Goal: Task Accomplishment & Management: Manage account settings

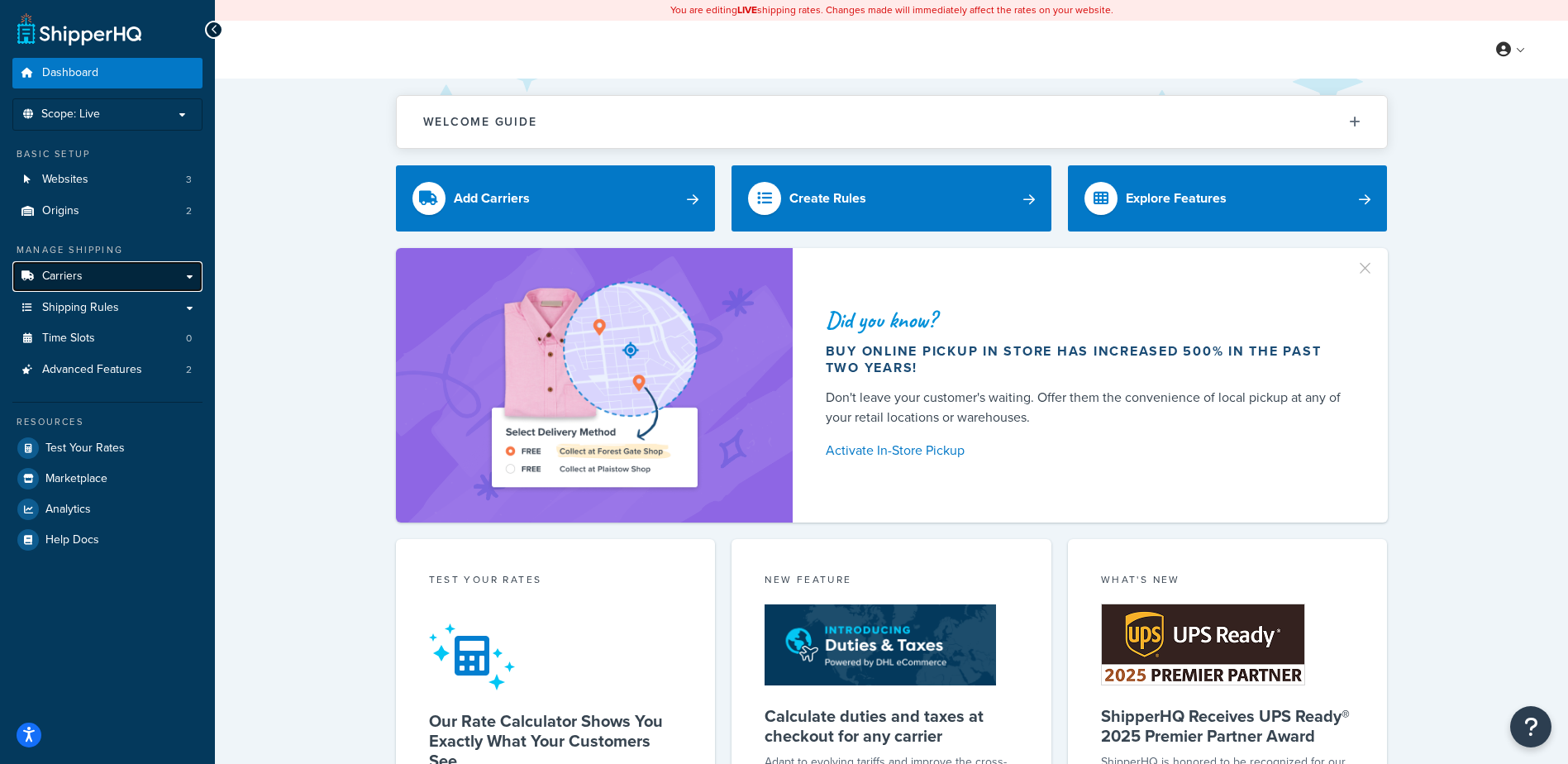
click at [87, 280] on link "Carriers" at bounding box center [107, 276] width 190 height 30
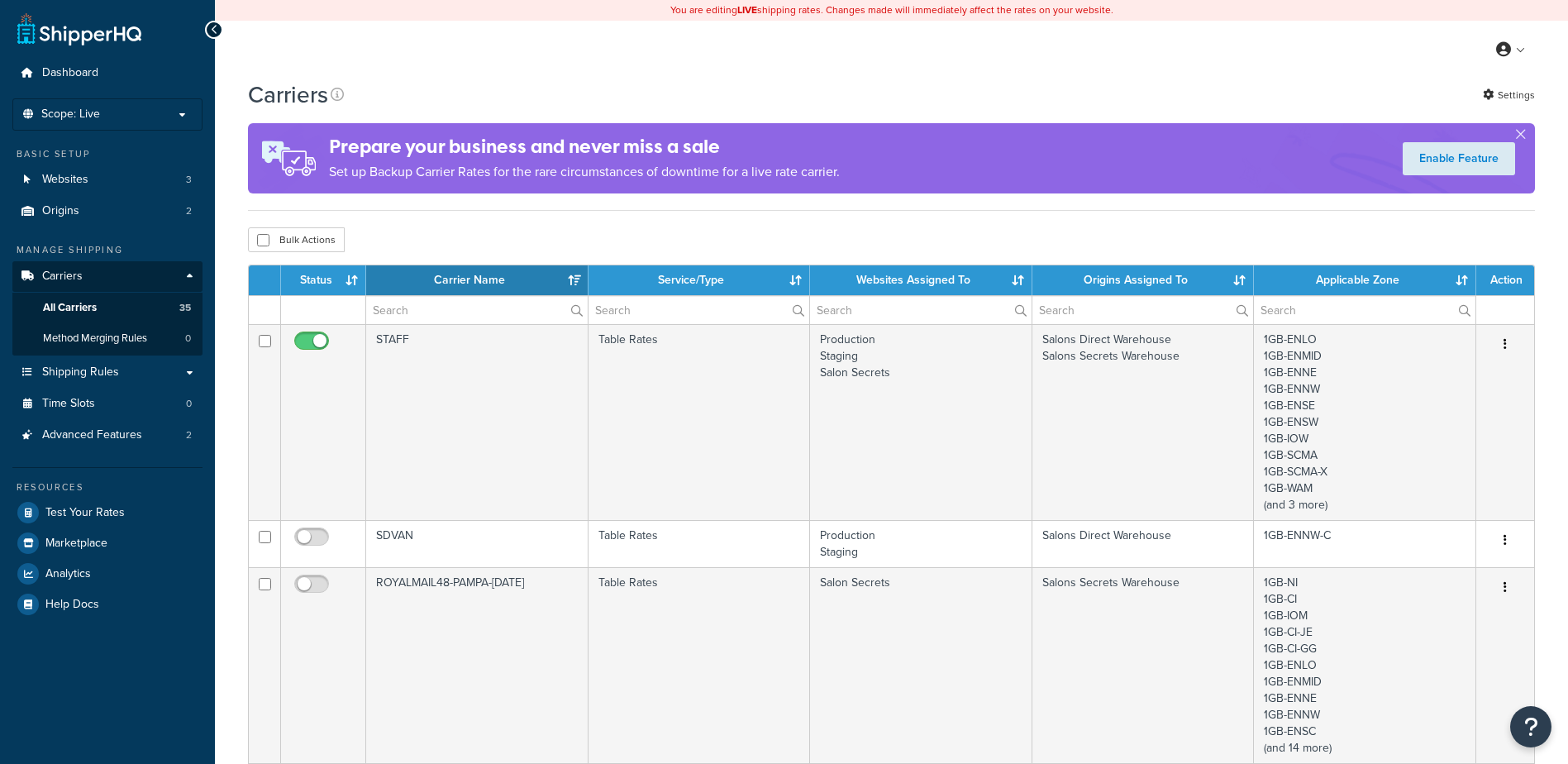
select select "15"
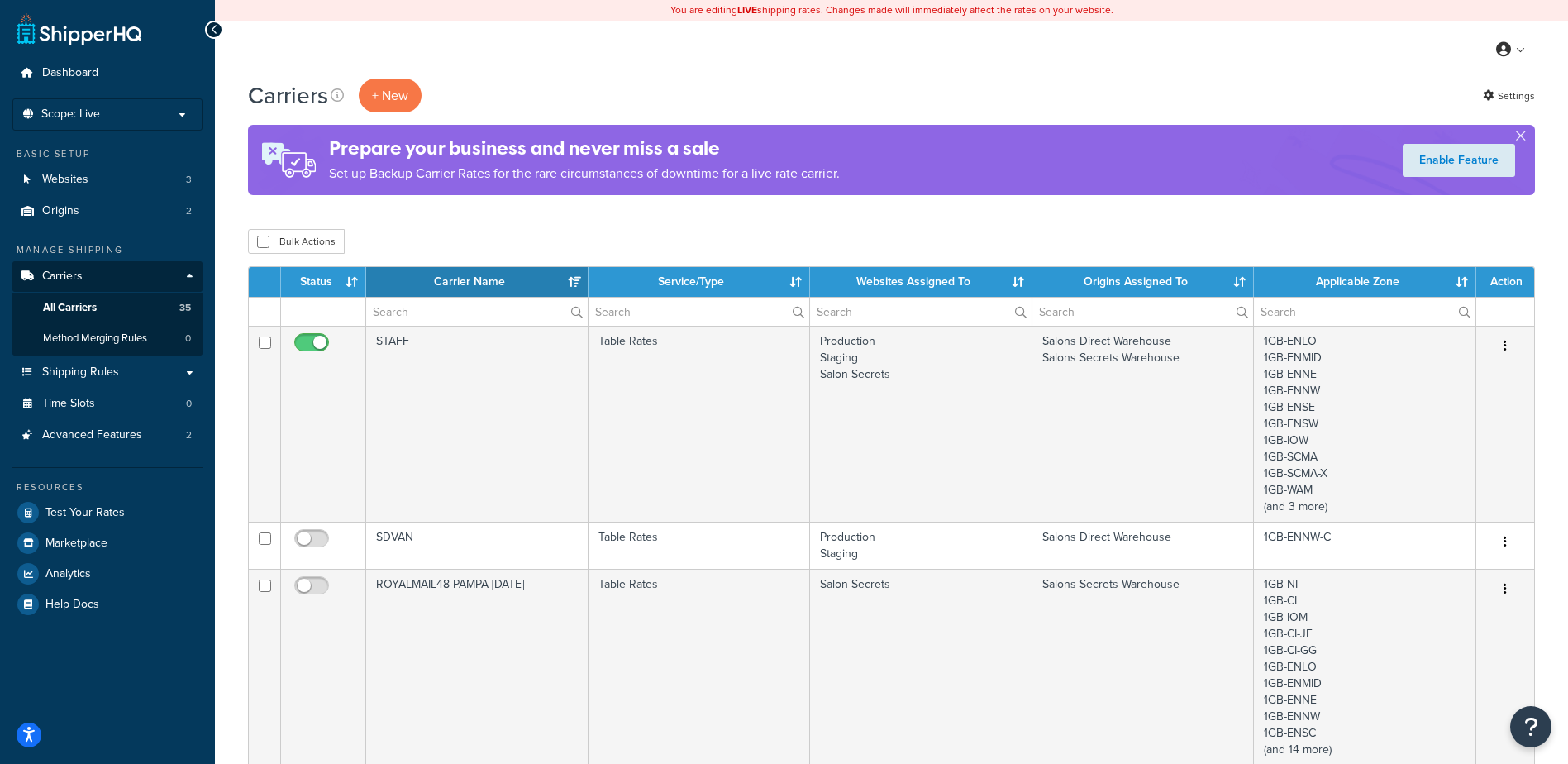
click at [573, 279] on th "Carrier Name" at bounding box center [477, 281] width 222 height 29
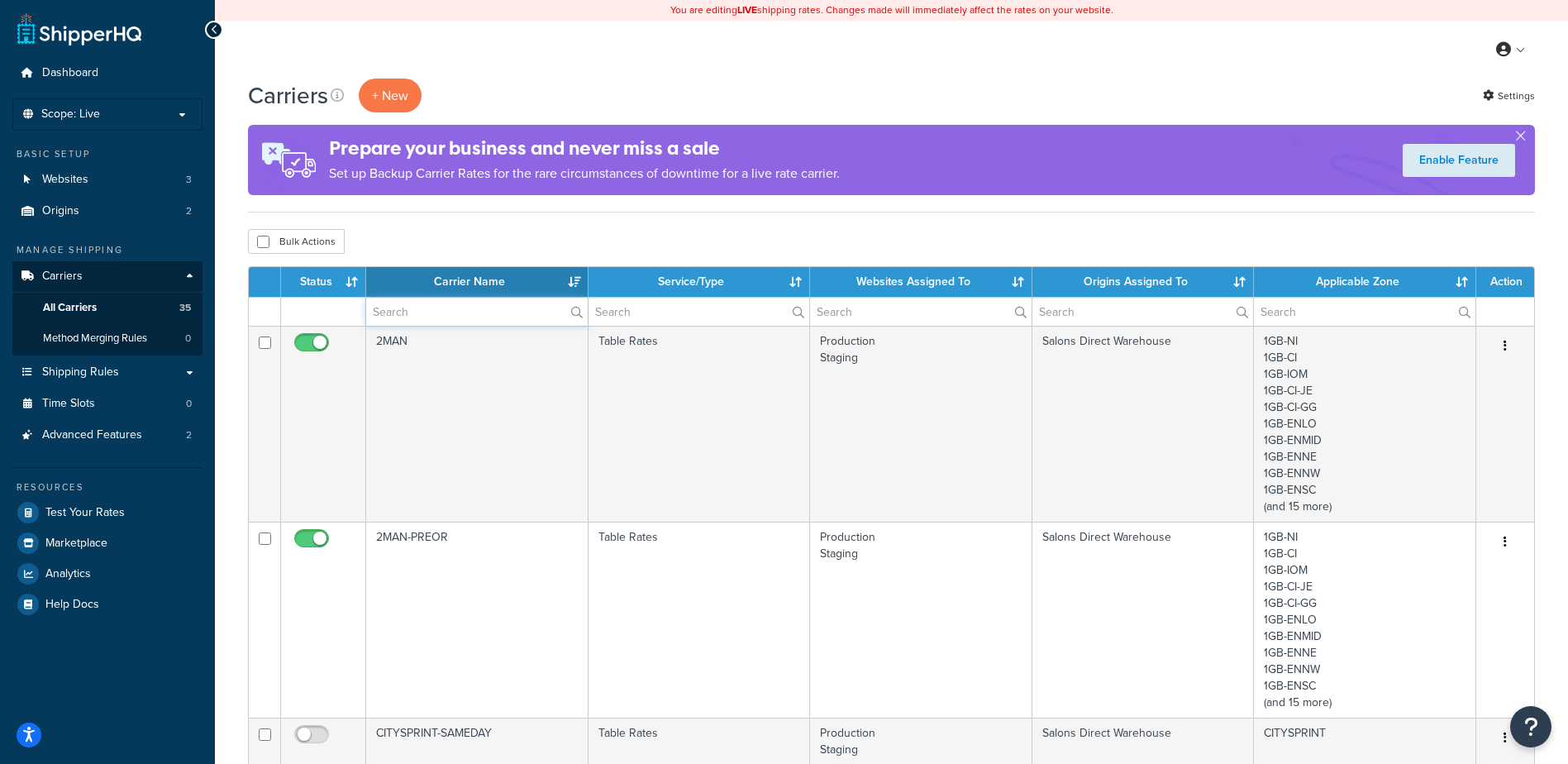
click at [505, 310] on input "text" at bounding box center [477, 312] width 222 height 28
type input "nd"
click at [583, 241] on div "Bulk Actions Duplicate [GEOGRAPHIC_DATA]" at bounding box center [891, 241] width 1287 height 25
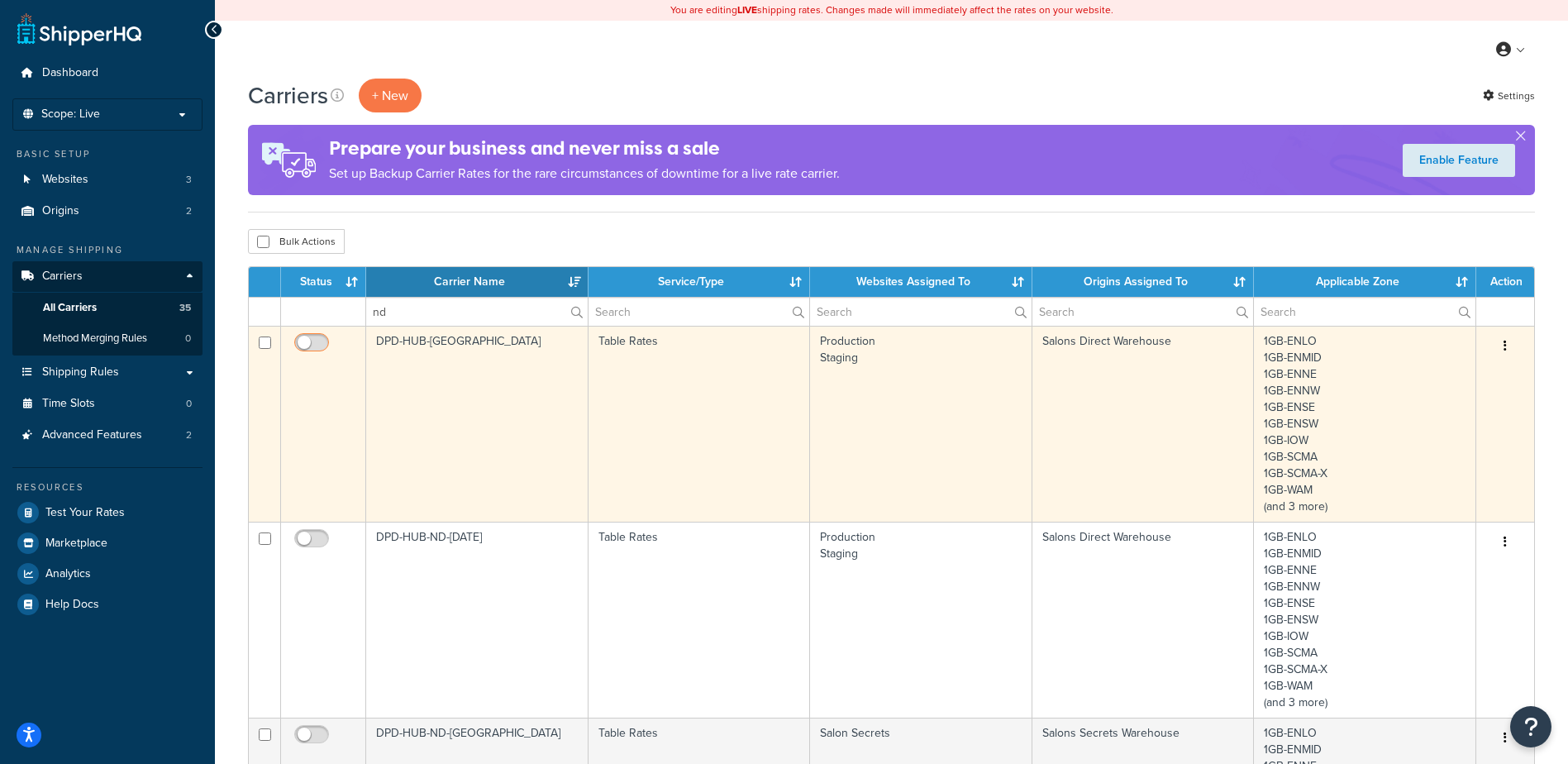
click at [308, 345] on input "checkbox" at bounding box center [314, 347] width 46 height 21
checkbox input "true"
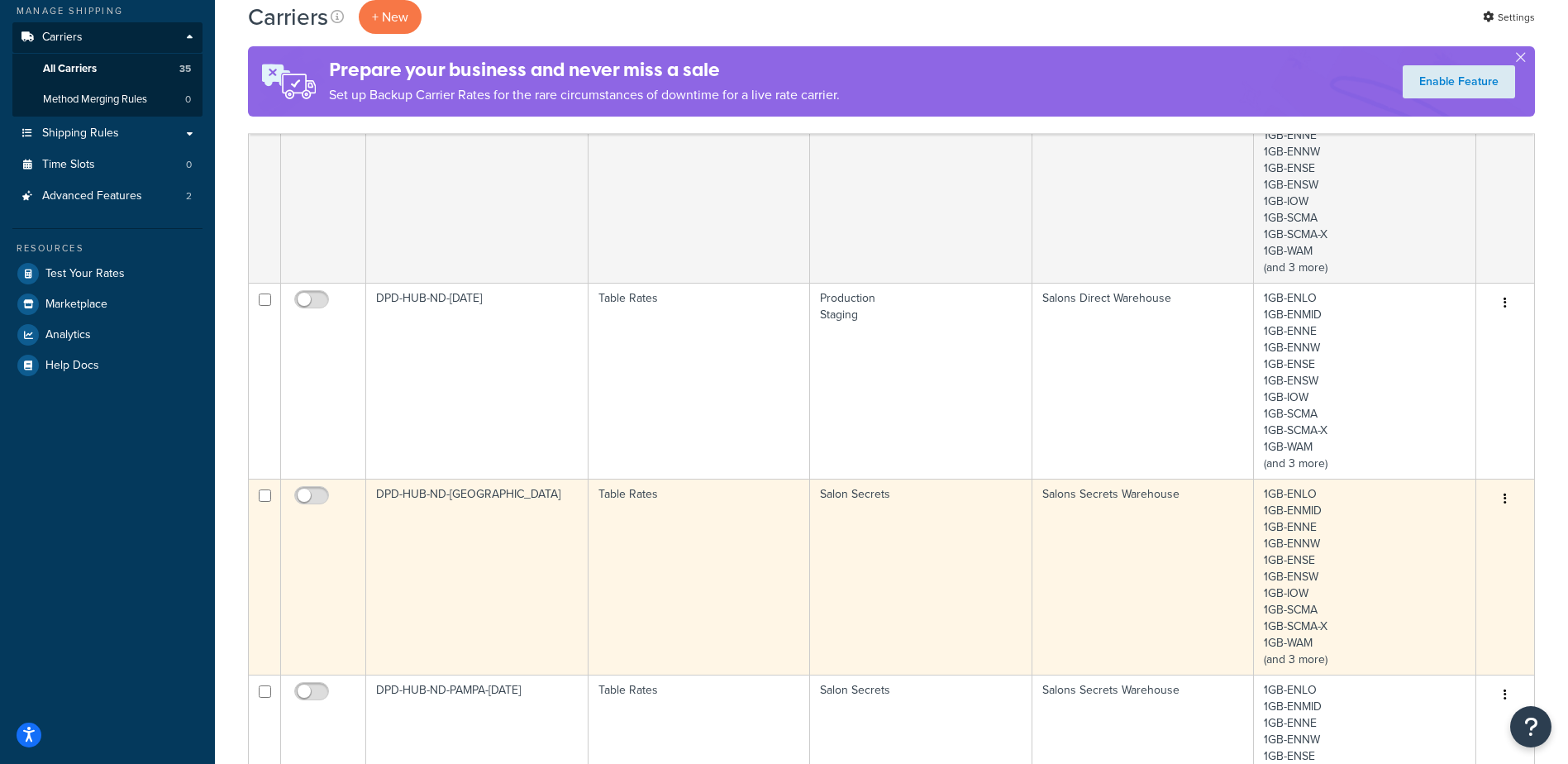
scroll to position [248, 0]
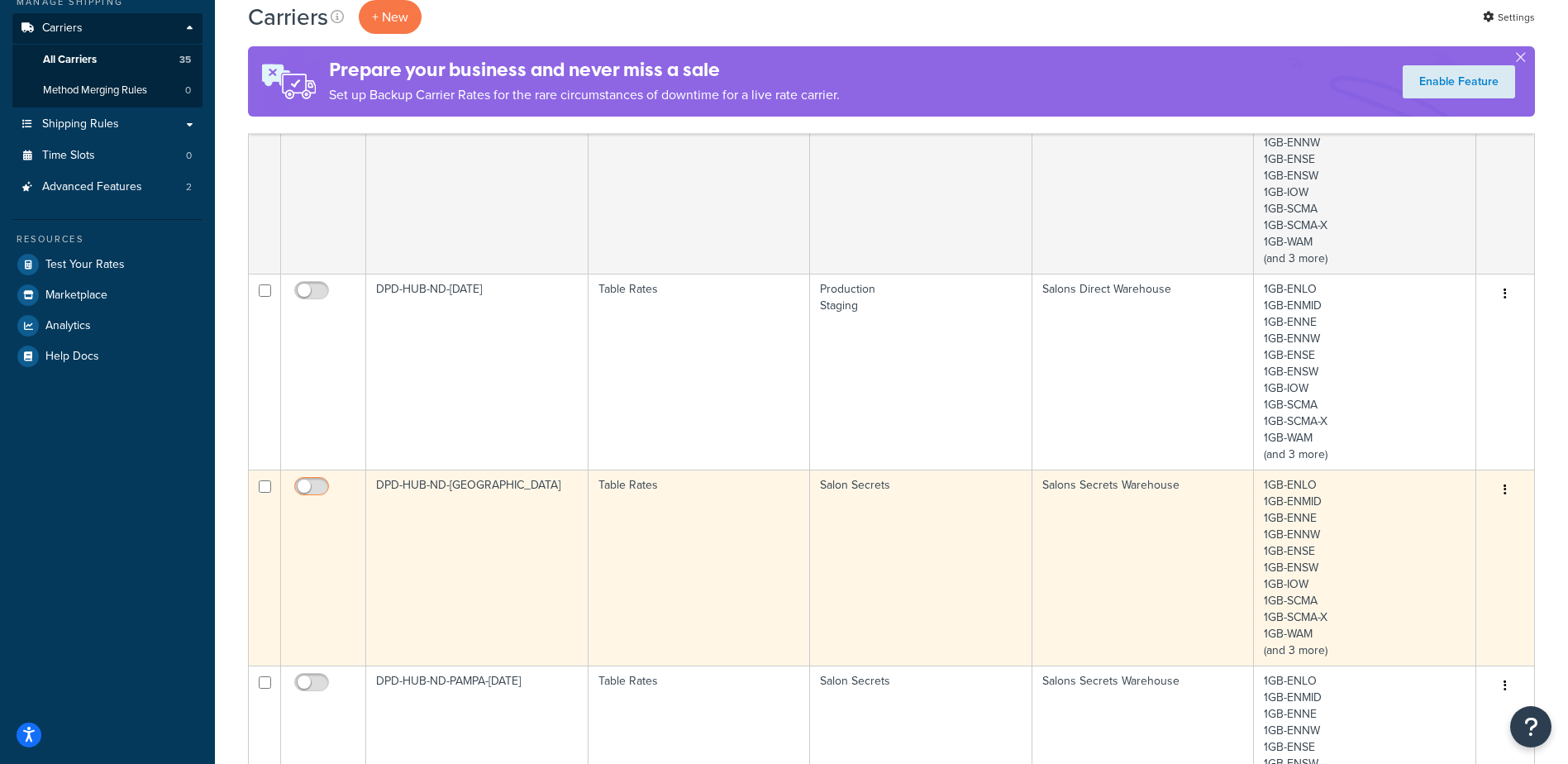
click at [320, 486] on input "checkbox" at bounding box center [314, 491] width 46 height 21
checkbox input "true"
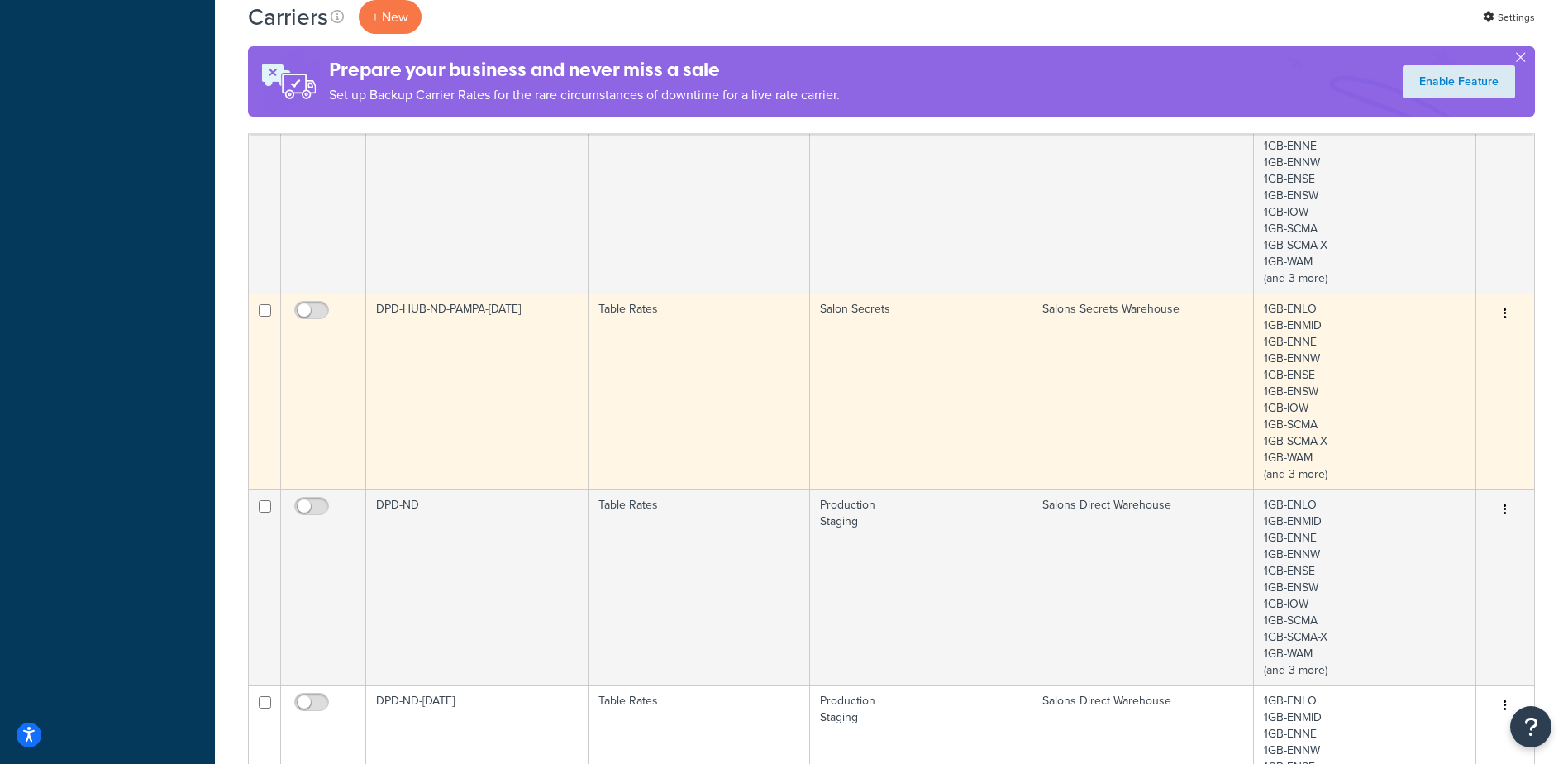
scroll to position [662, 0]
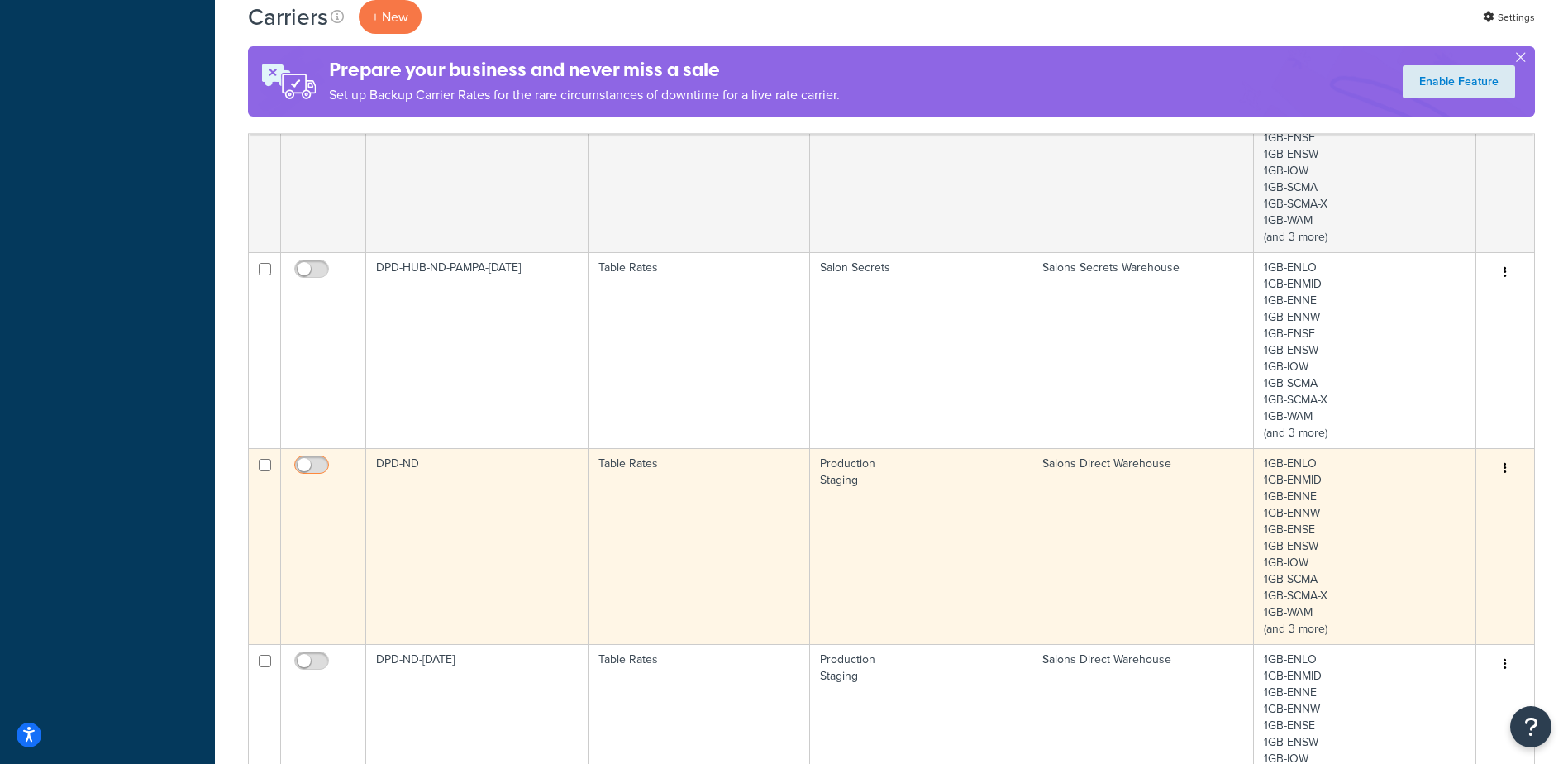
click at [315, 466] on input "checkbox" at bounding box center [314, 470] width 46 height 21
checkbox input "true"
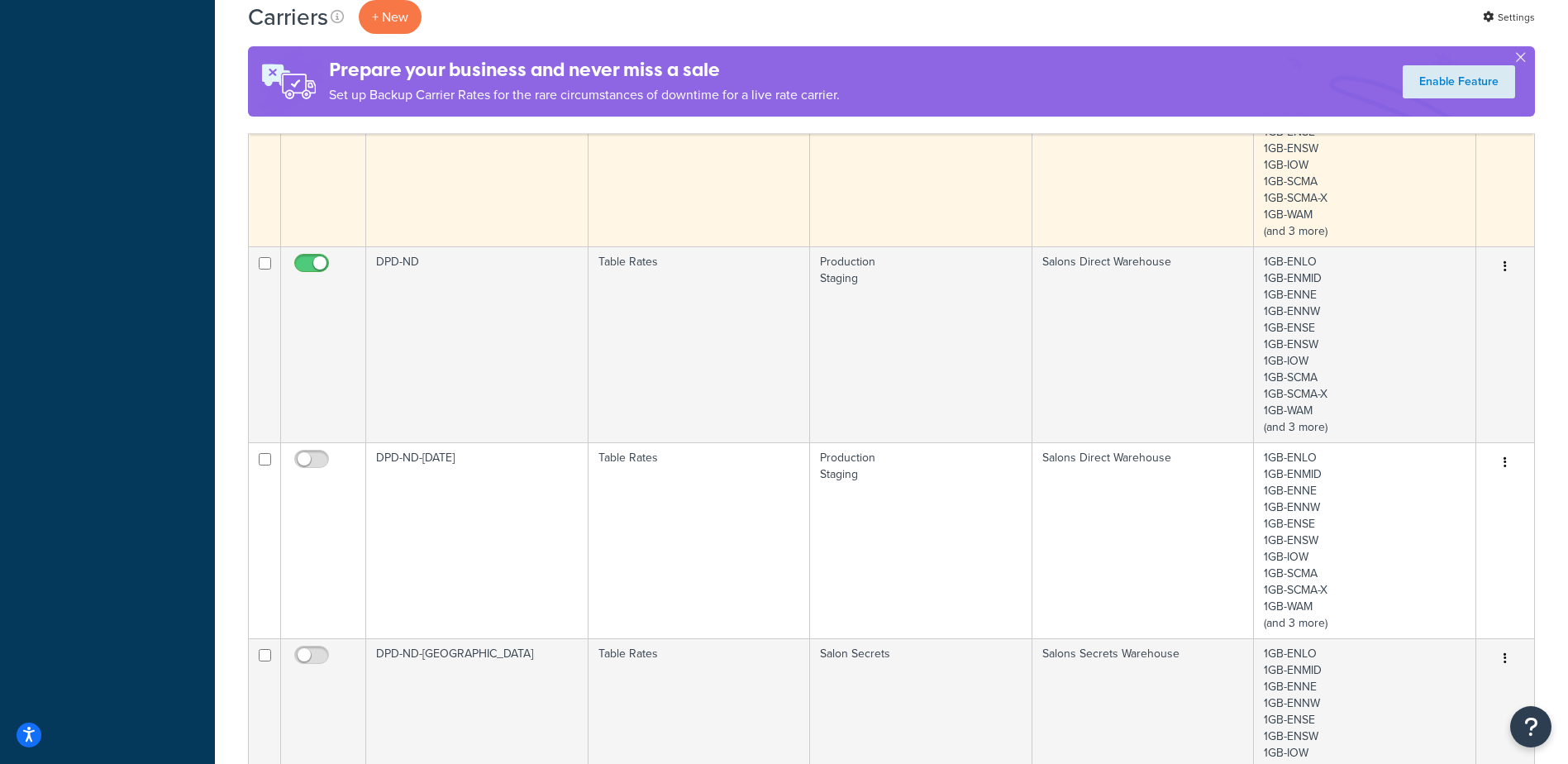
scroll to position [910, 0]
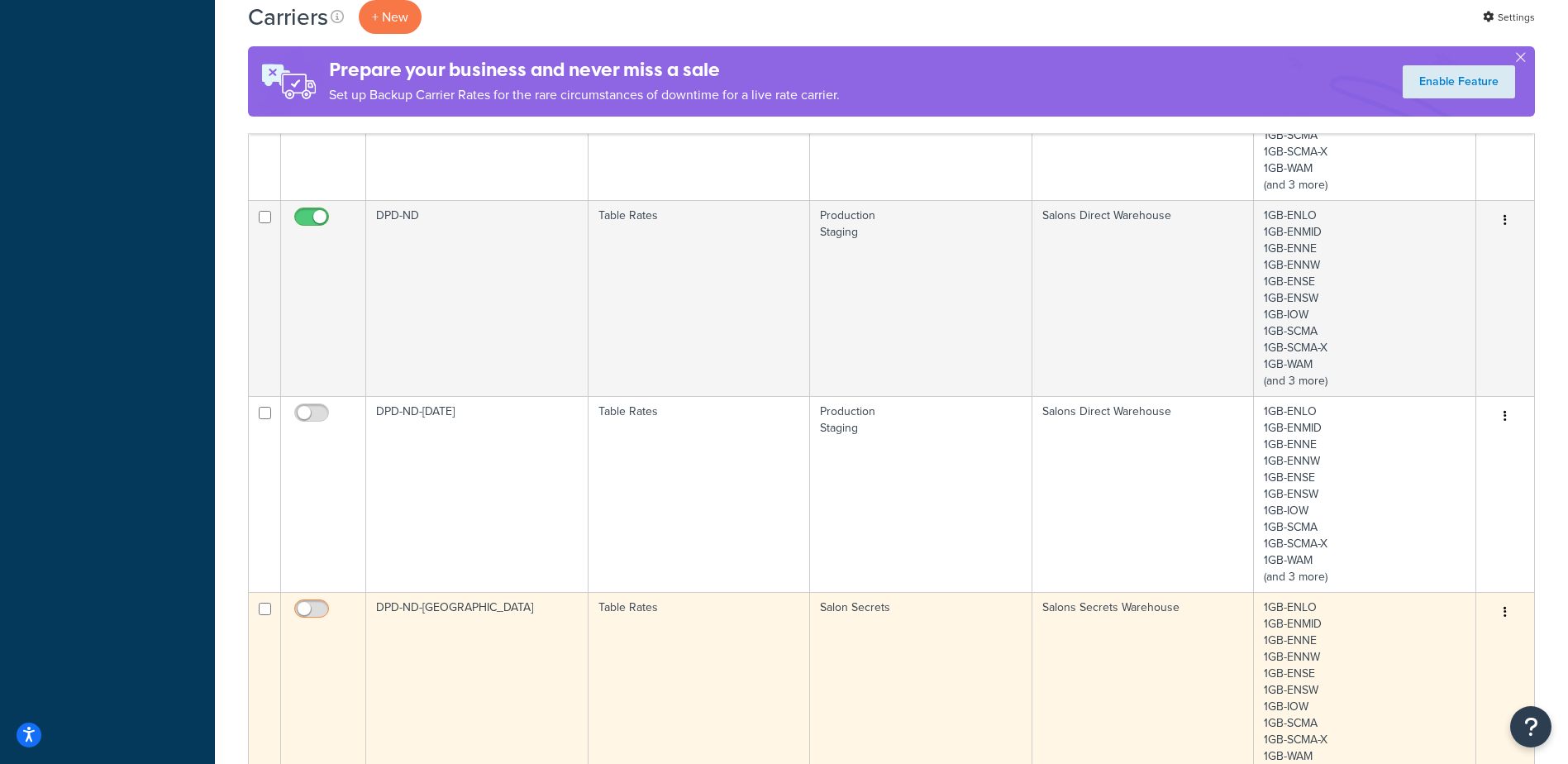
click at [305, 616] on input "checkbox" at bounding box center [314, 613] width 46 height 21
checkbox input "true"
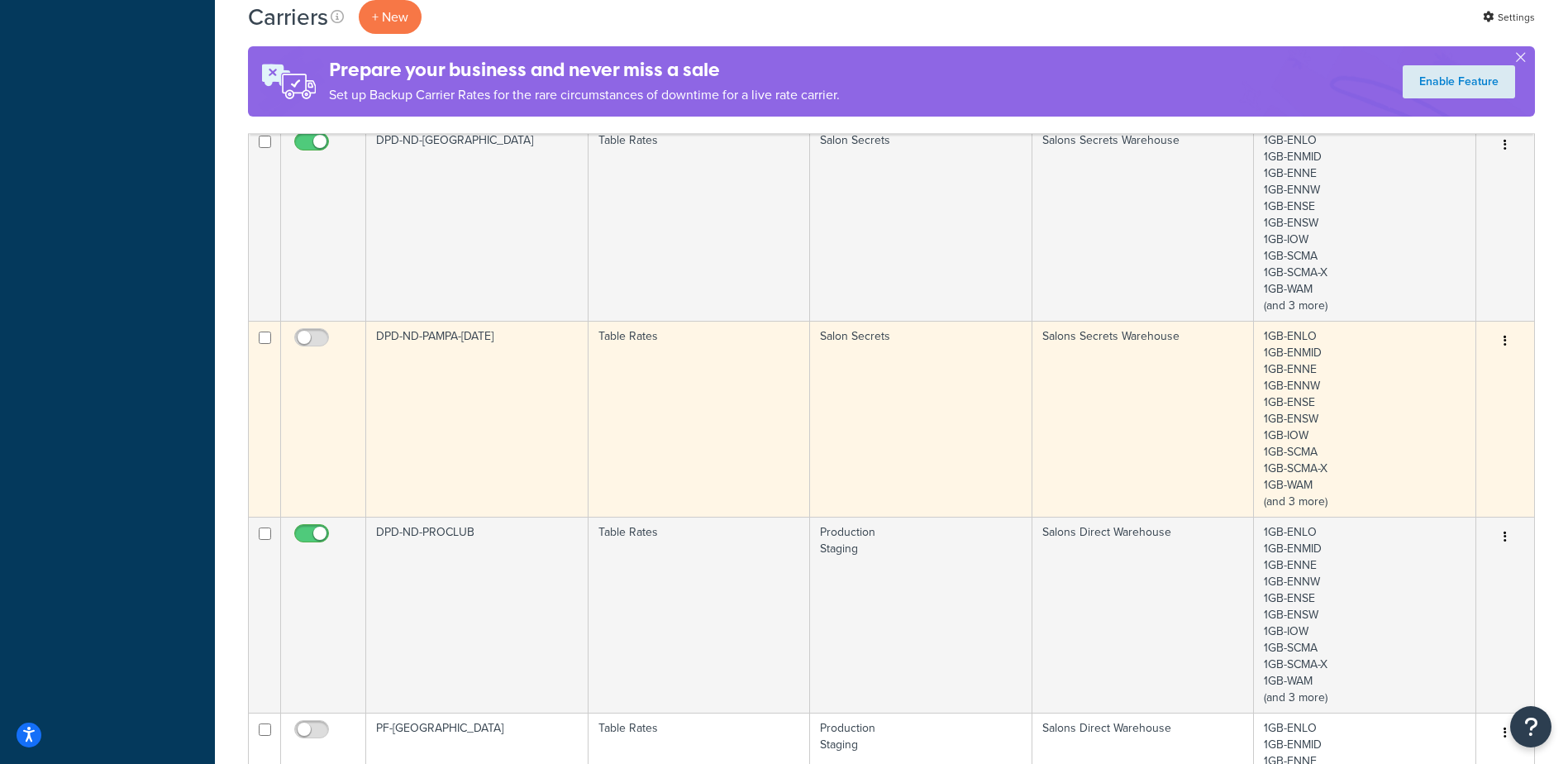
scroll to position [1406, 0]
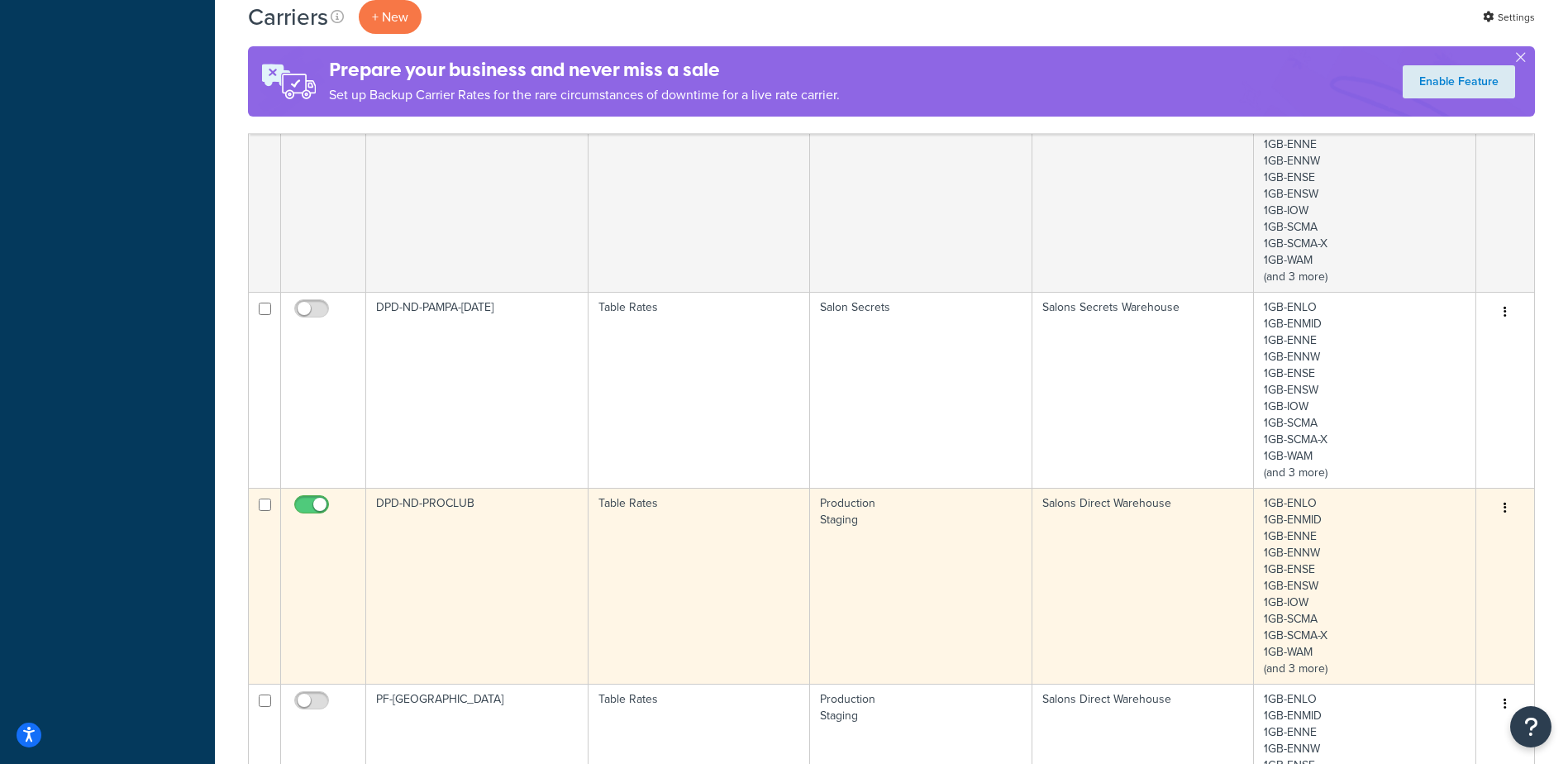
drag, startPoint x: 322, startPoint y: 506, endPoint x: 388, endPoint y: 497, distance: 66.6
click at [322, 505] on input "checkbox" at bounding box center [314, 509] width 46 height 21
checkbox input "false"
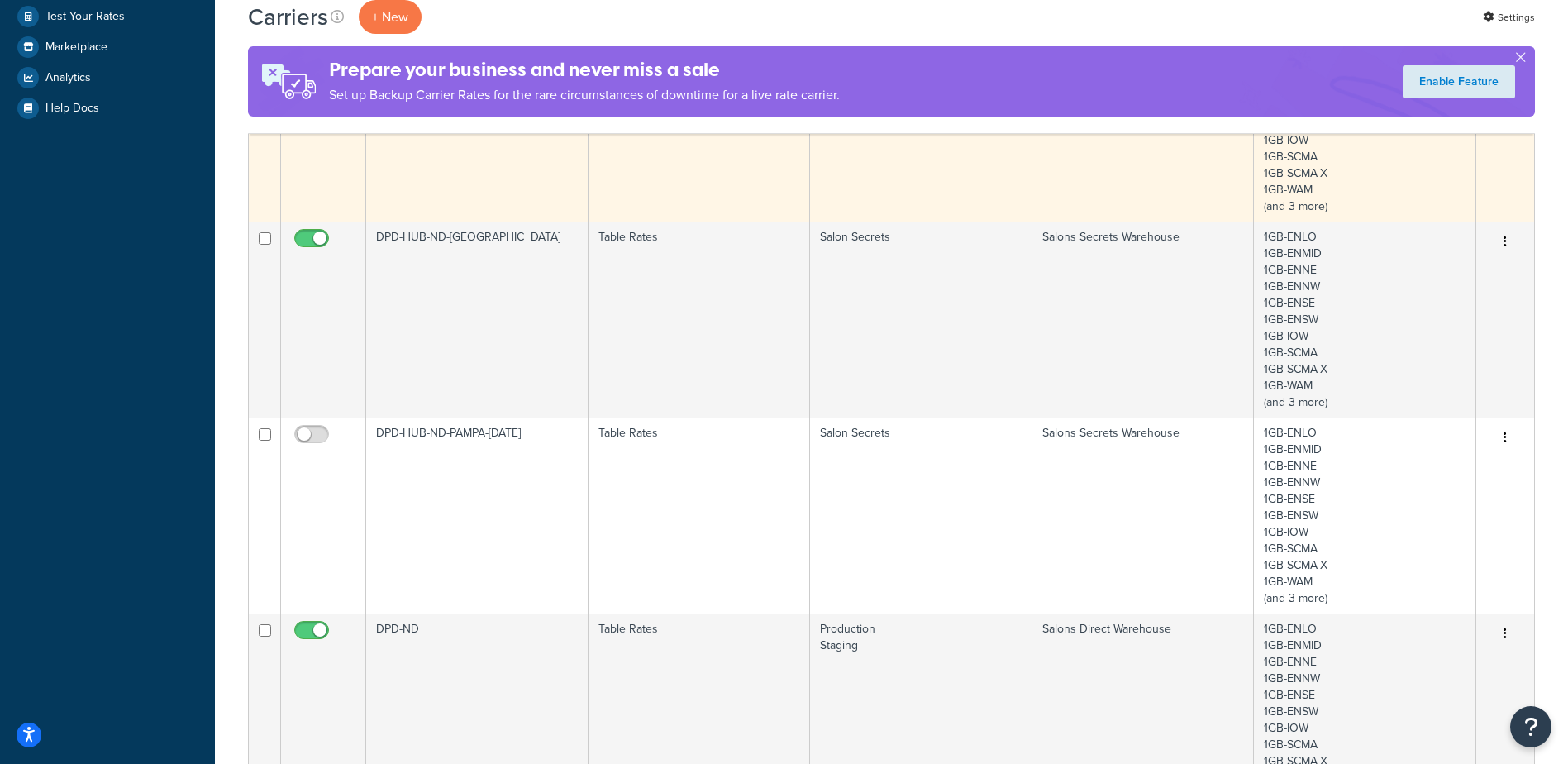
scroll to position [0, 0]
